Goal: Task Accomplishment & Management: Manage account settings

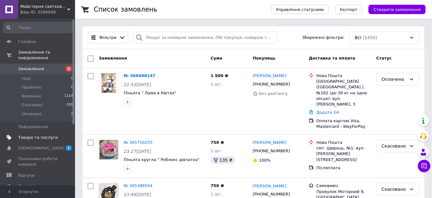
scroll to position [6, 0]
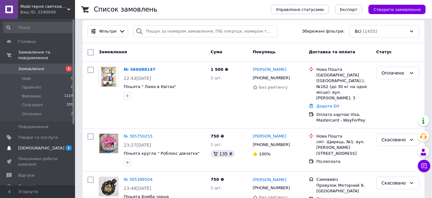
click at [42, 145] on span "[DEMOGRAPHIC_DATA]" at bounding box center [38, 148] width 40 height 6
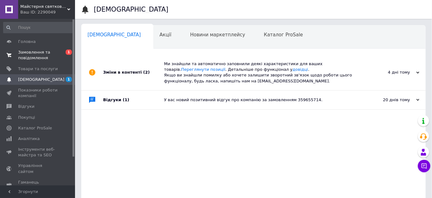
click at [27, 53] on span "Замовлення та повідомлення" at bounding box center [38, 54] width 40 height 11
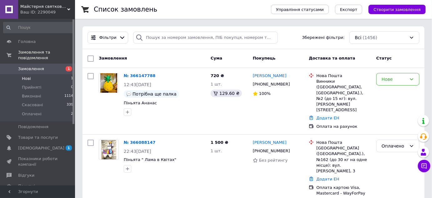
click at [31, 75] on li "Нові 1" at bounding box center [38, 78] width 77 height 9
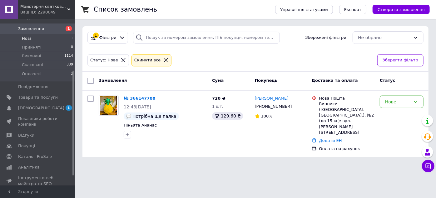
scroll to position [85, 0]
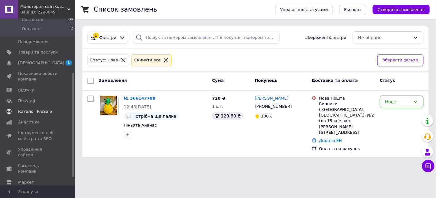
click at [23, 108] on span "Каталог ProSale" at bounding box center [35, 111] width 34 height 6
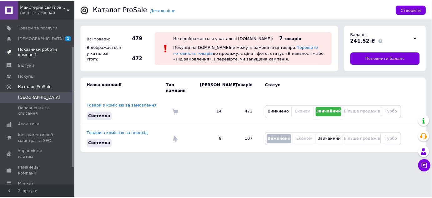
scroll to position [33, 0]
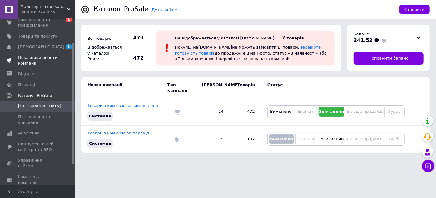
click at [33, 62] on span "Показники роботи компанії" at bounding box center [38, 60] width 40 height 11
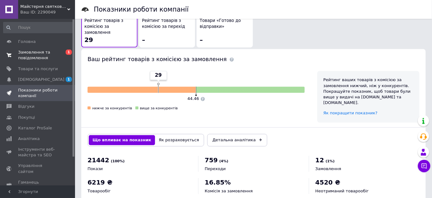
click at [42, 57] on span "Замовлення та повідомлення" at bounding box center [38, 54] width 40 height 11
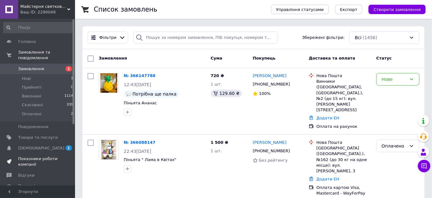
click at [37, 158] on span "Показники роботи компанії" at bounding box center [38, 161] width 40 height 11
